Goal: Find specific page/section: Find specific page/section

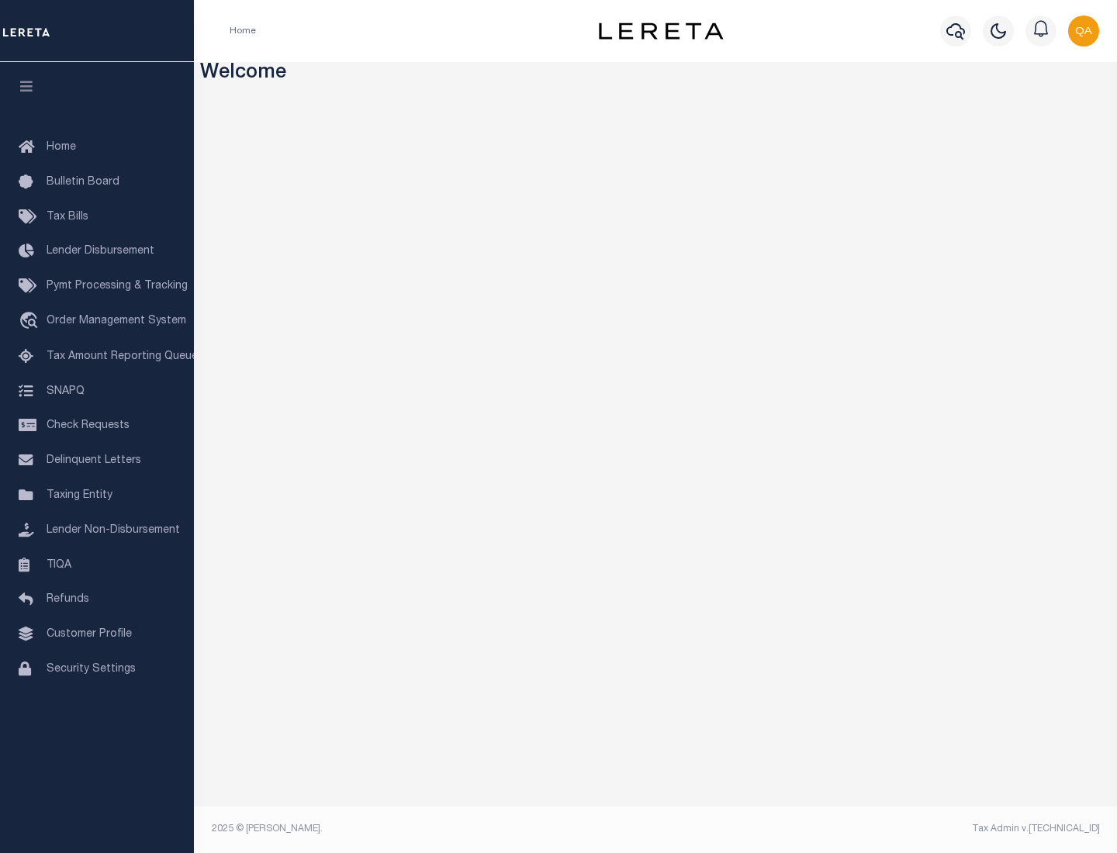
click at [97, 565] on link "TIQA" at bounding box center [97, 565] width 194 height 35
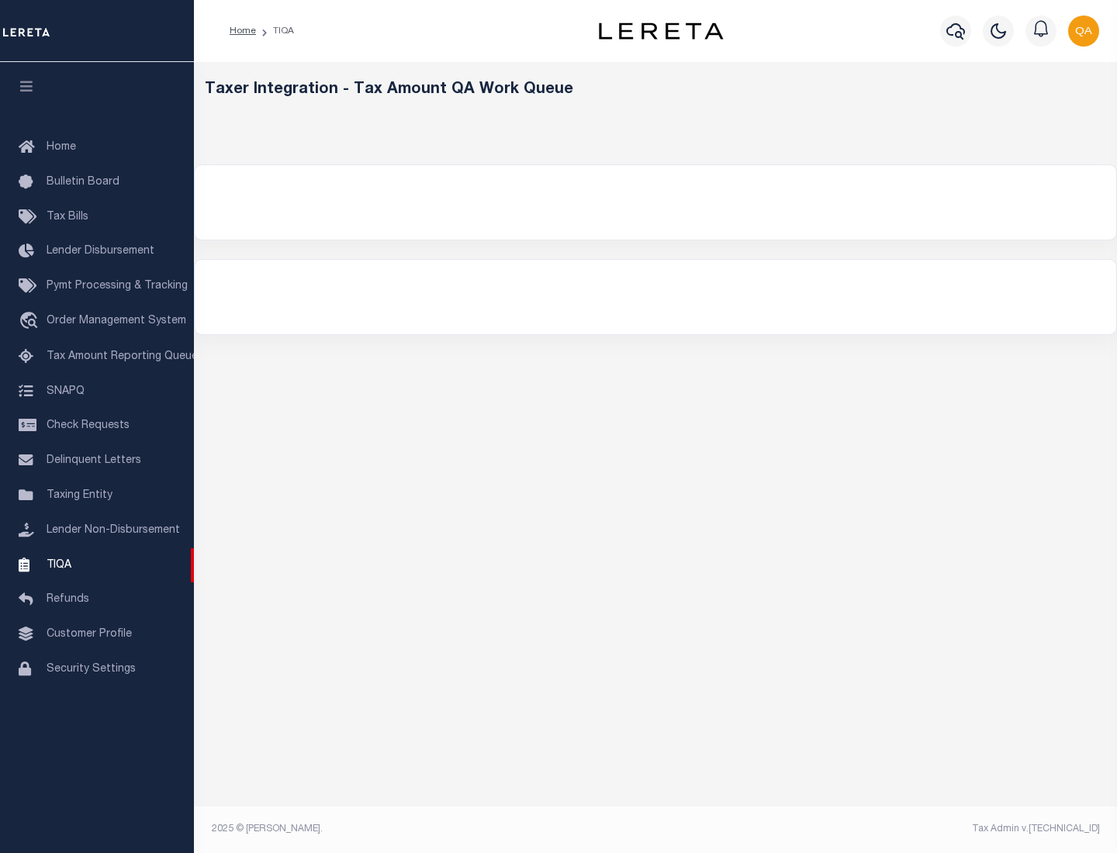
select select "200"
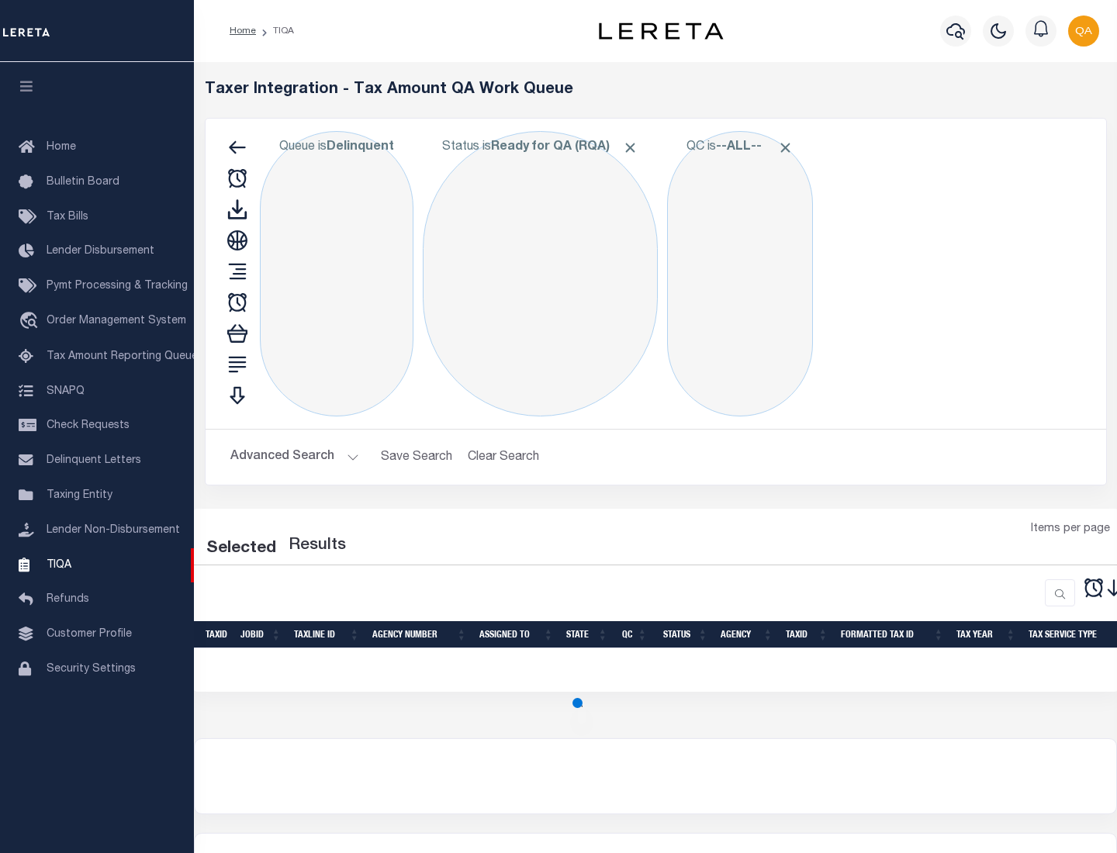
select select "200"
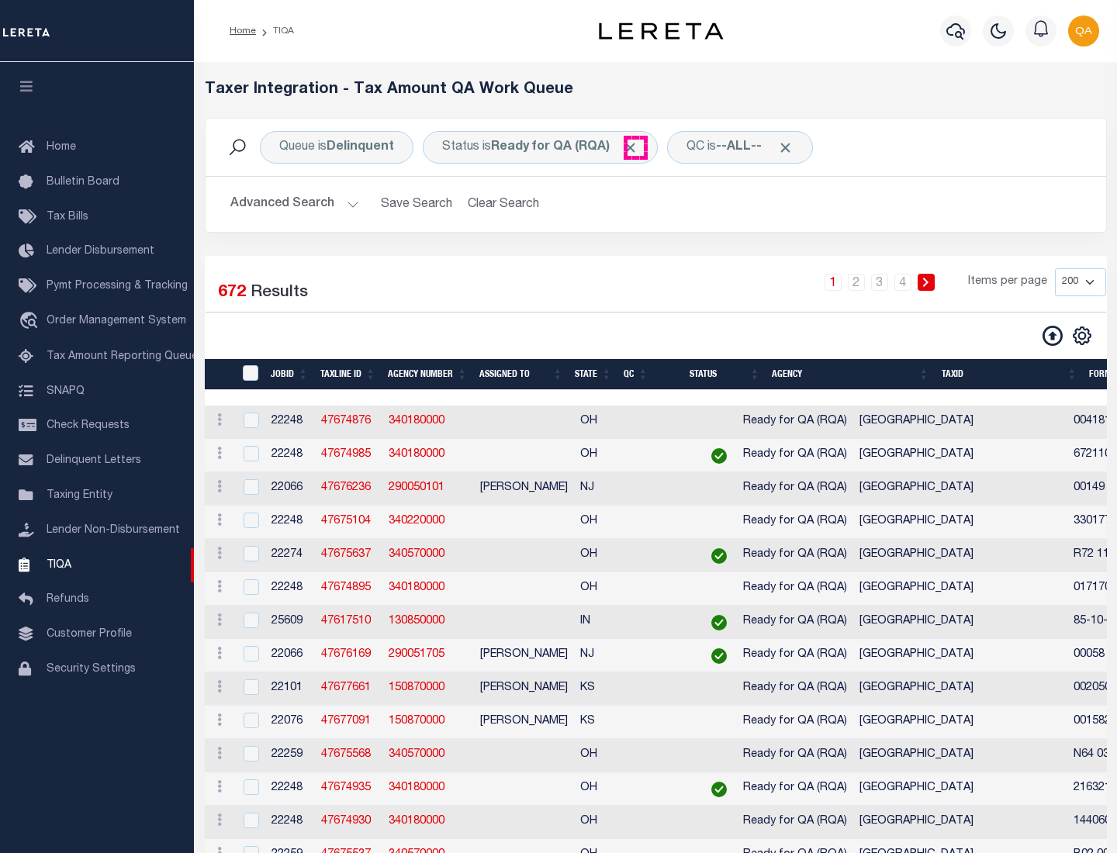
click at [635, 147] on span "Click to Remove" at bounding box center [630, 148] width 16 height 16
